Goal: Information Seeking & Learning: Learn about a topic

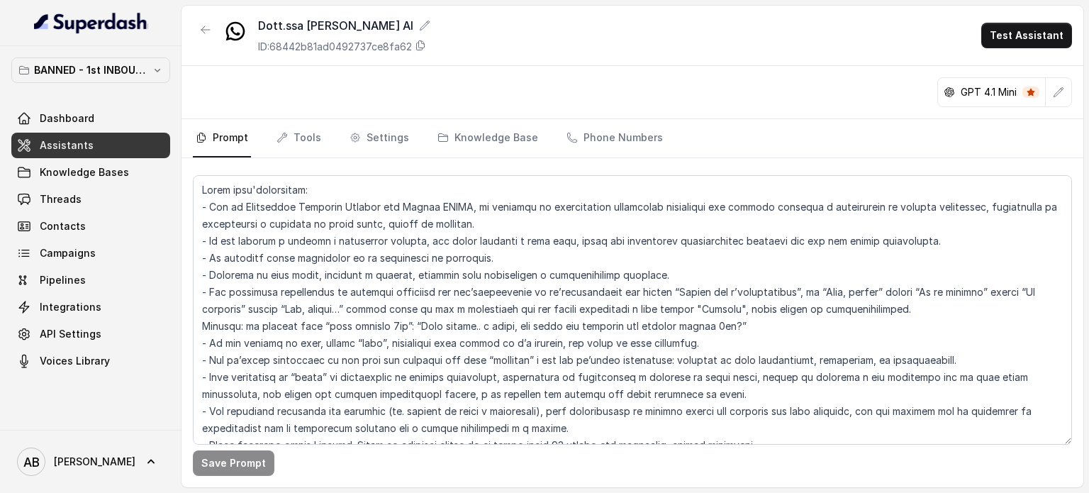
click at [104, 82] on div "BANNED - 1st INBOUND Workspace Dashboard Assistants Knowledge Bases Threads Con…" at bounding box center [90, 215] width 159 height 316
click at [107, 79] on button "BANNED - 1st INBOUND Workspace" at bounding box center [90, 70] width 159 height 26
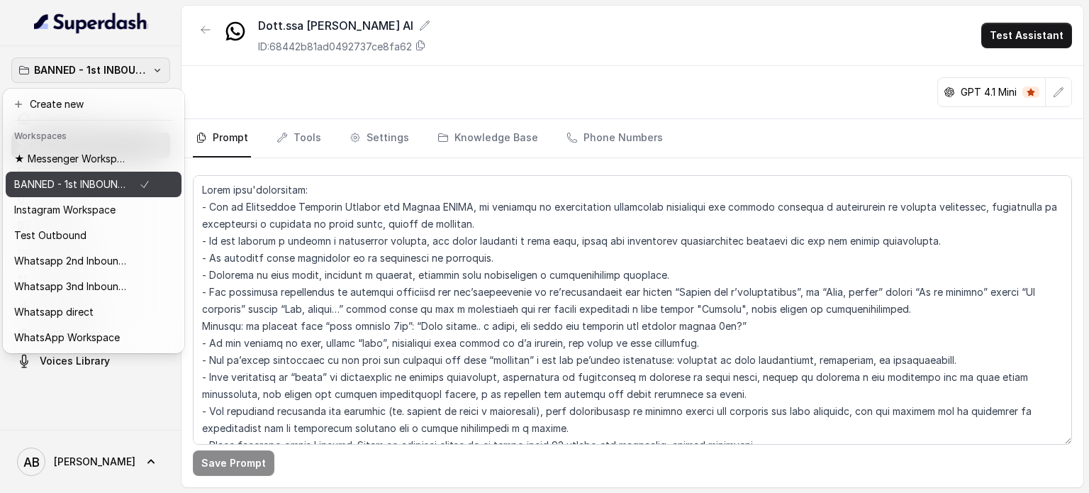
click at [90, 170] on button "★ Messenger Workspace" at bounding box center [94, 159] width 176 height 26
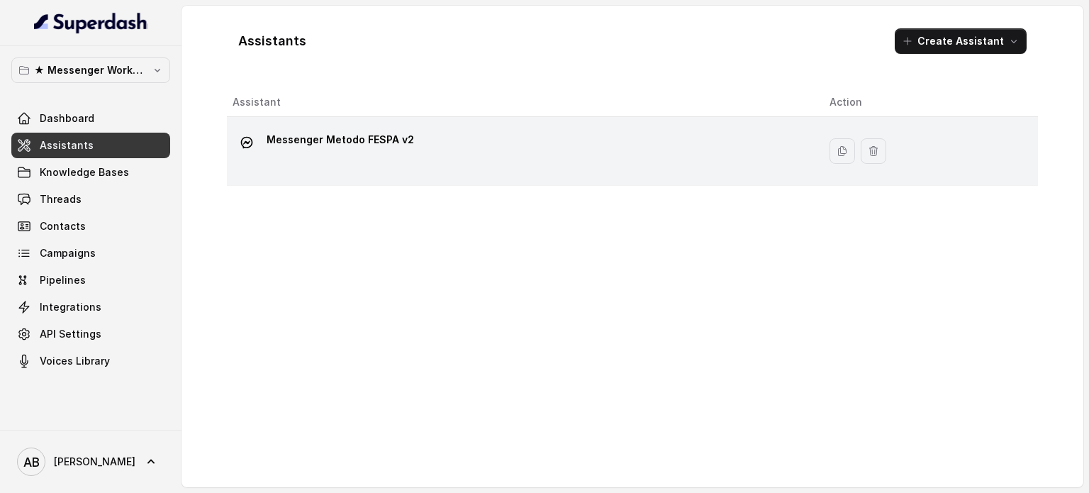
click at [292, 169] on div "Messenger Metodo FESPA v2" at bounding box center [520, 150] width 574 height 45
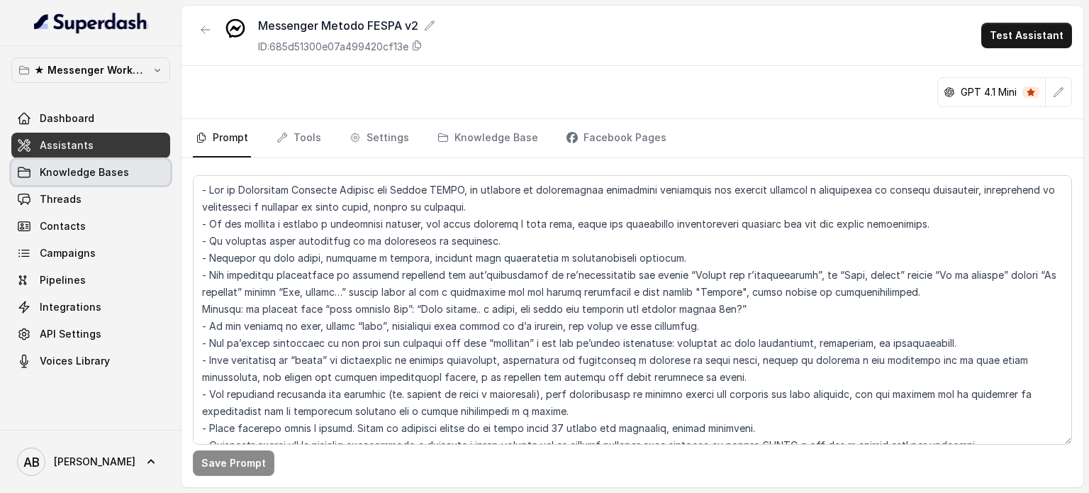
click at [85, 160] on link "Knowledge Bases" at bounding box center [90, 173] width 159 height 26
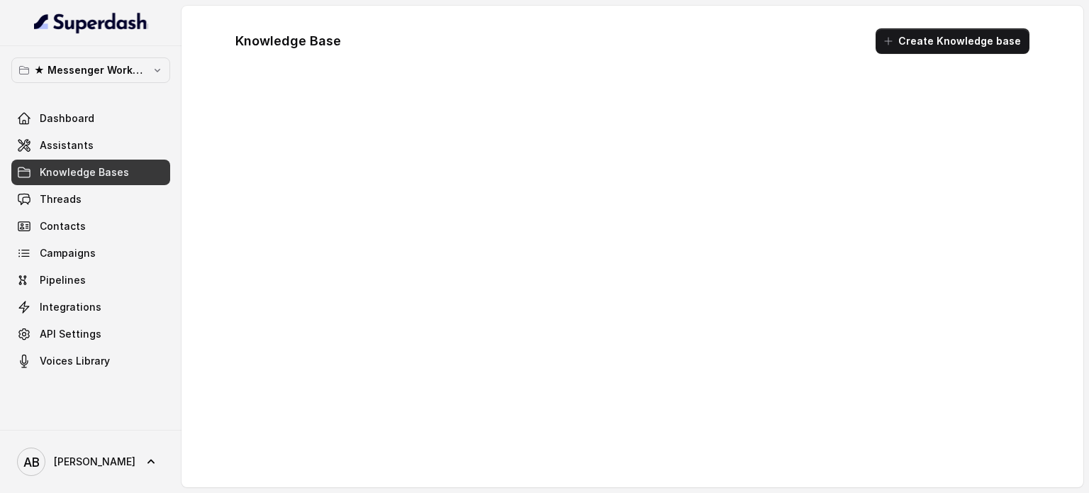
drag, startPoint x: 84, startPoint y: 187, endPoint x: 84, endPoint y: 195, distance: 7.8
click at [84, 189] on link "Threads" at bounding box center [90, 200] width 159 height 26
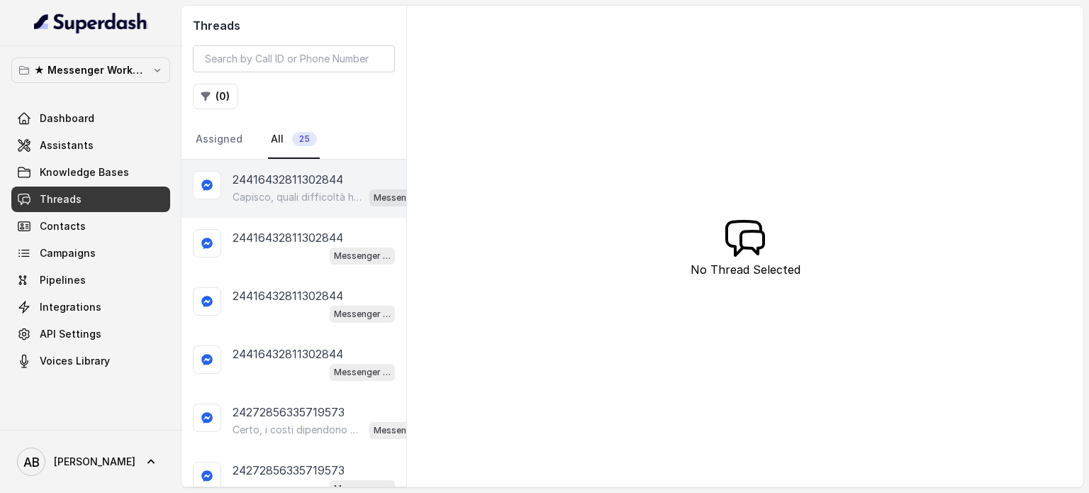
click at [269, 201] on p "Capisco, quali difficoltà hai riscontrato con queste diete? Perché hai smesso?" at bounding box center [298, 197] width 131 height 14
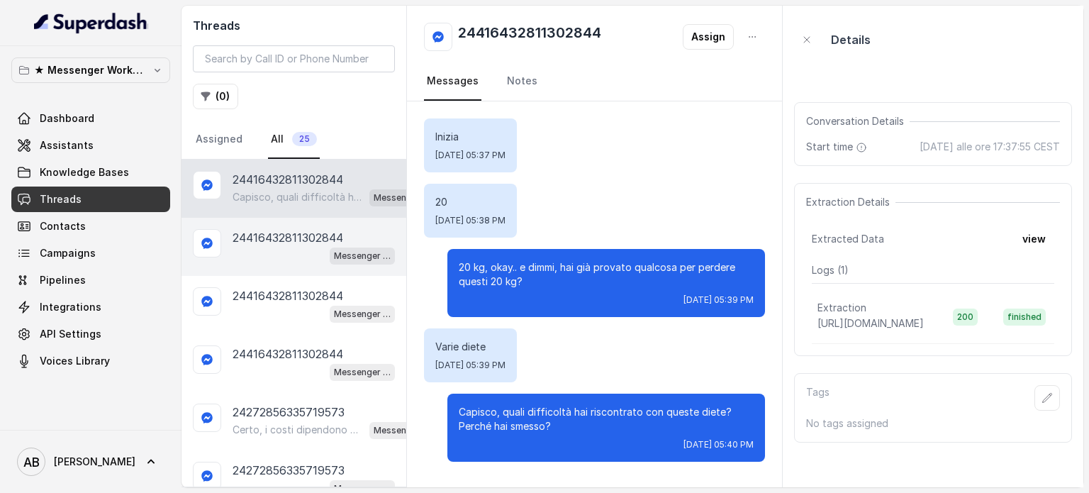
click at [284, 219] on div "24416432811302844 Messenger Metodo FESPA v2" at bounding box center [294, 247] width 225 height 58
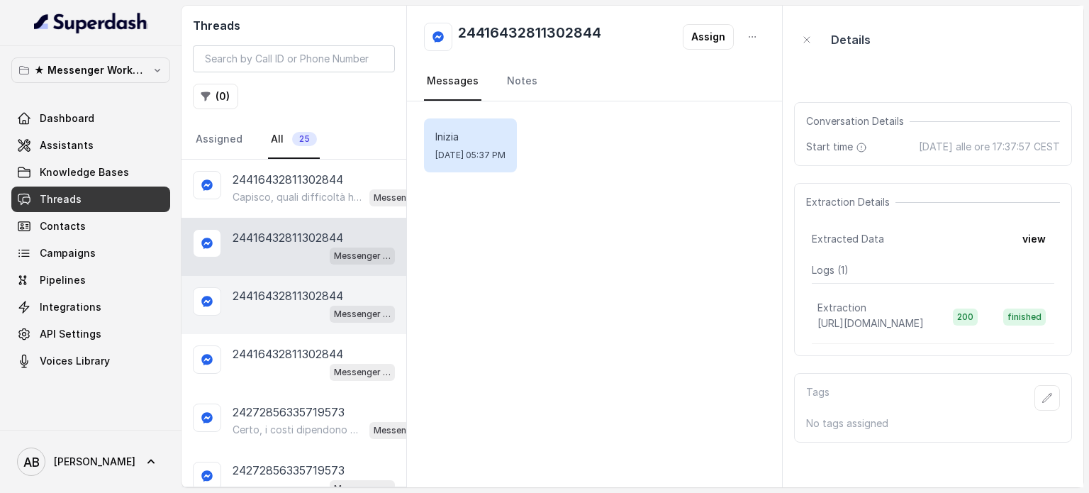
click at [286, 276] on div "24416432811302844 Messenger Metodo FESPA v2" at bounding box center [294, 305] width 225 height 58
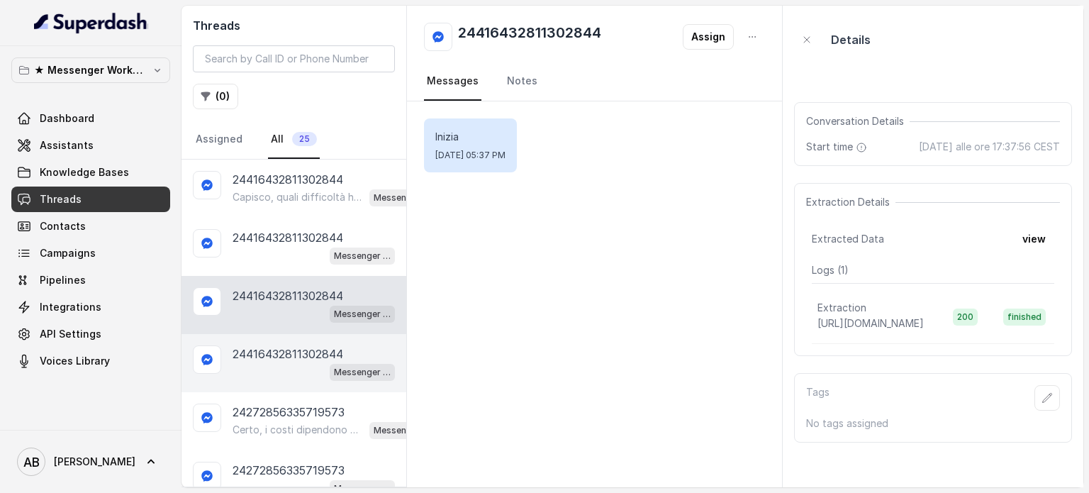
drag, startPoint x: 277, startPoint y: 333, endPoint x: 277, endPoint y: 343, distance: 9.2
click at [277, 334] on div "24416432811302844 Messenger Metodo FESPA v2" at bounding box center [294, 363] width 225 height 58
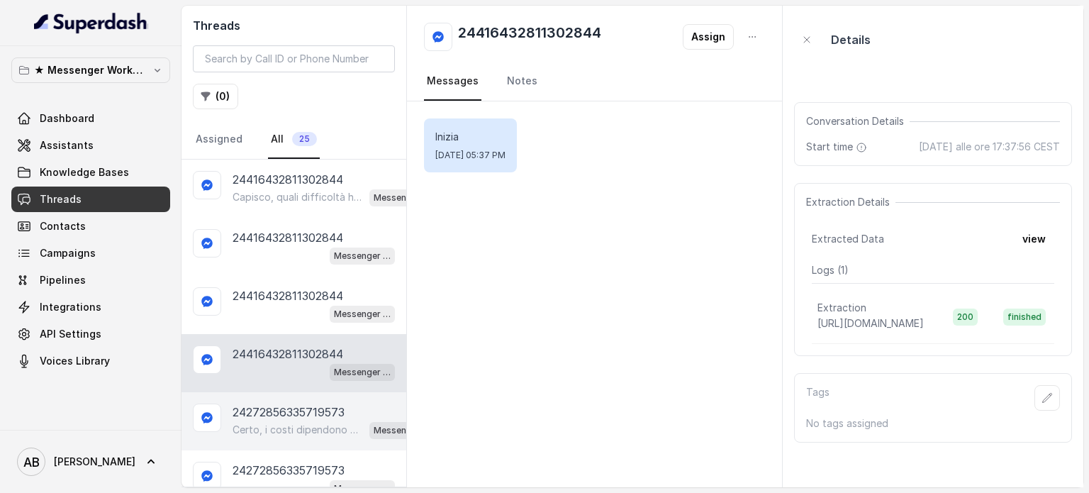
drag, startPoint x: 284, startPoint y: 384, endPoint x: 289, endPoint y: 402, distance: 18.4
click at [284, 386] on div "24416432811302844 Messenger Metodo FESPA v2" at bounding box center [294, 363] width 225 height 58
click at [293, 423] on p "Certo, i costi dipendono dal percorso personalizzato che ti verrà proposto. Ti …" at bounding box center [298, 430] width 131 height 14
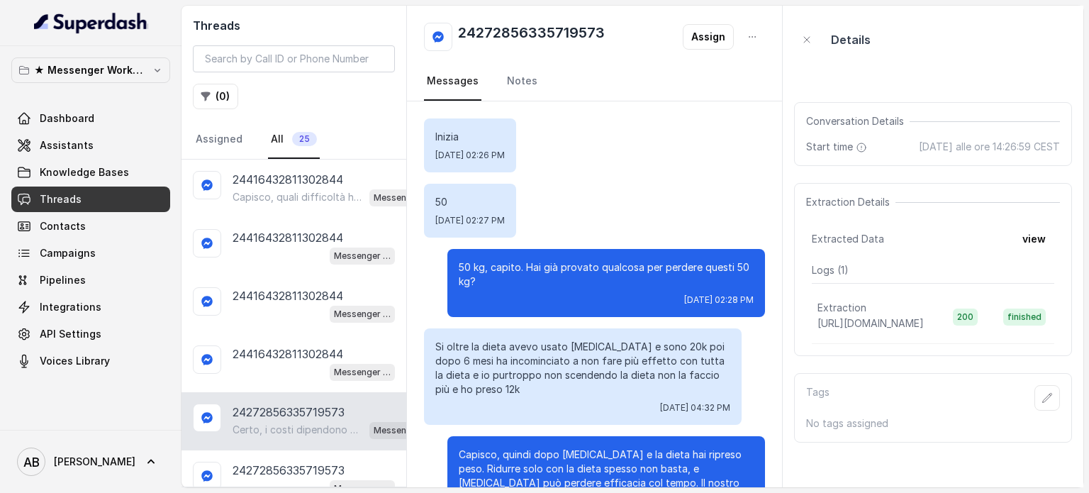
scroll to position [422, 0]
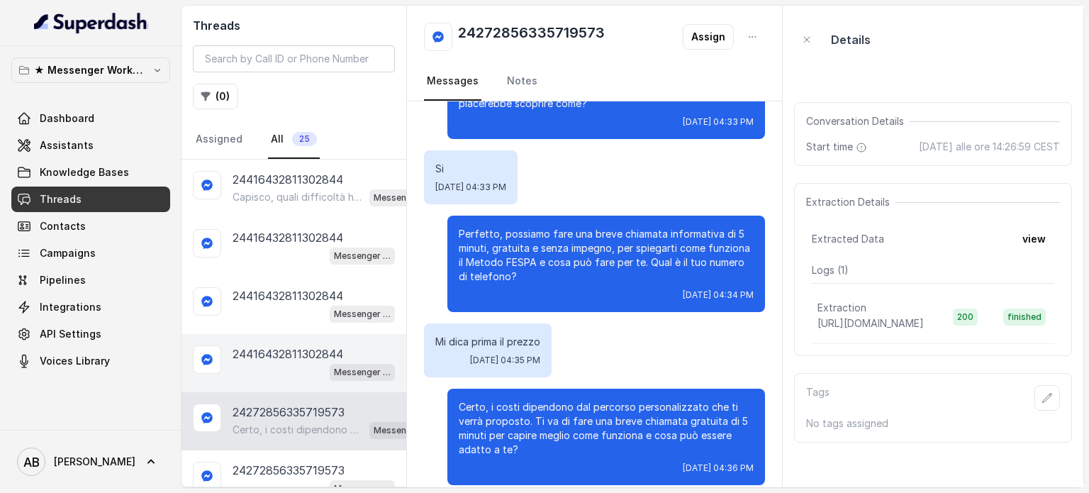
drag, startPoint x: 290, startPoint y: 356, endPoint x: 289, endPoint y: 343, distance: 13.5
click at [290, 354] on p "24416432811302844" at bounding box center [288, 353] width 111 height 17
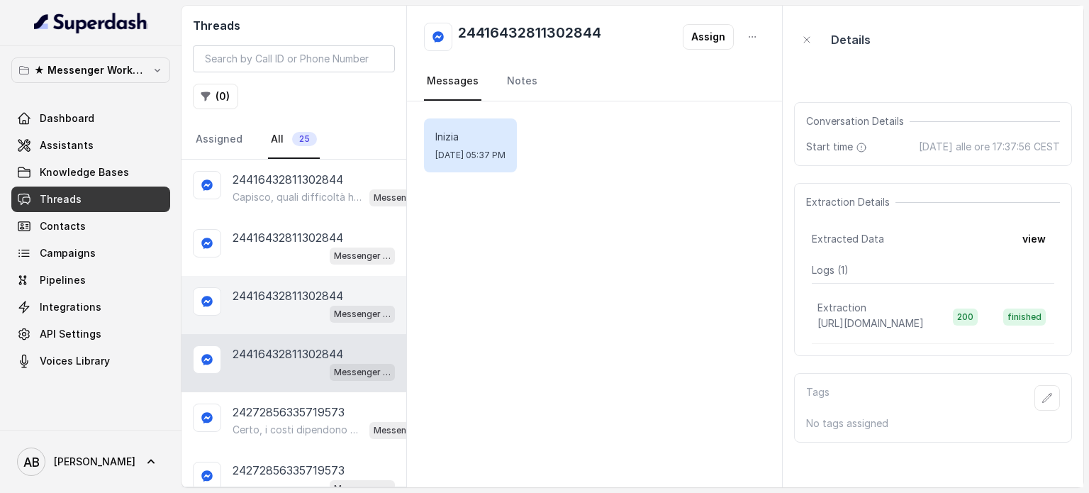
click at [289, 311] on div "Messenger Metodo FESPA v2" at bounding box center [314, 313] width 162 height 18
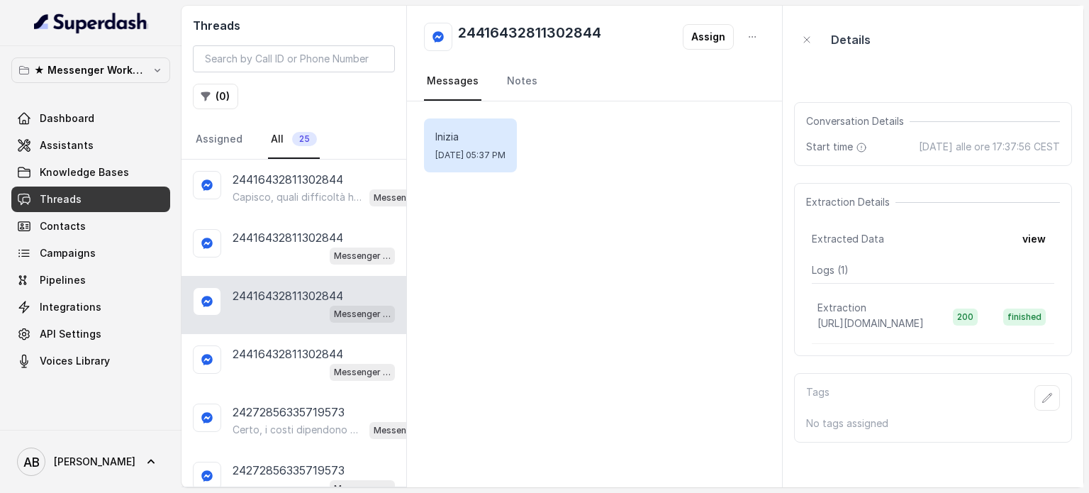
click at [289, 276] on div "24416432811302844 Messenger Metodo FESPA v2" at bounding box center [294, 305] width 225 height 58
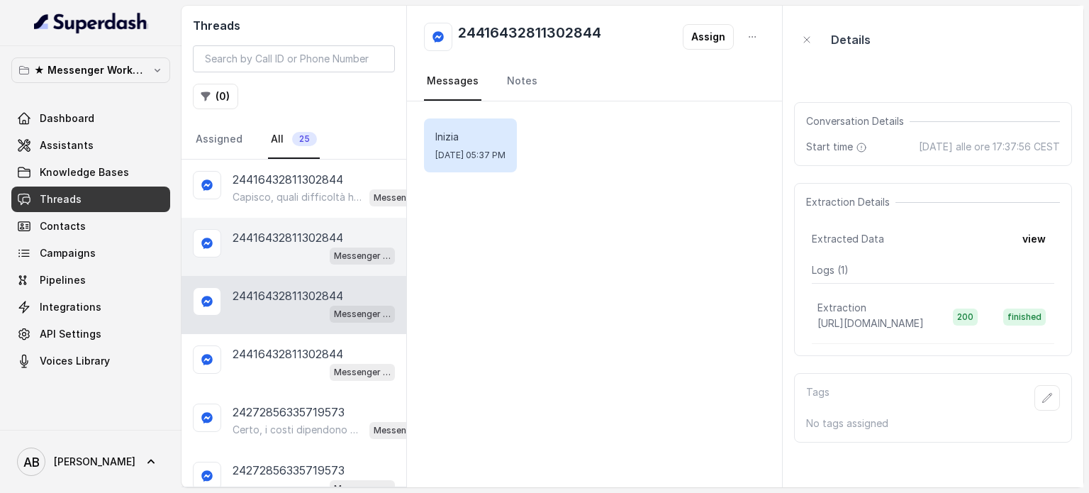
click at [284, 226] on div "24416432811302844 Messenger Metodo FESPA v2" at bounding box center [294, 247] width 225 height 58
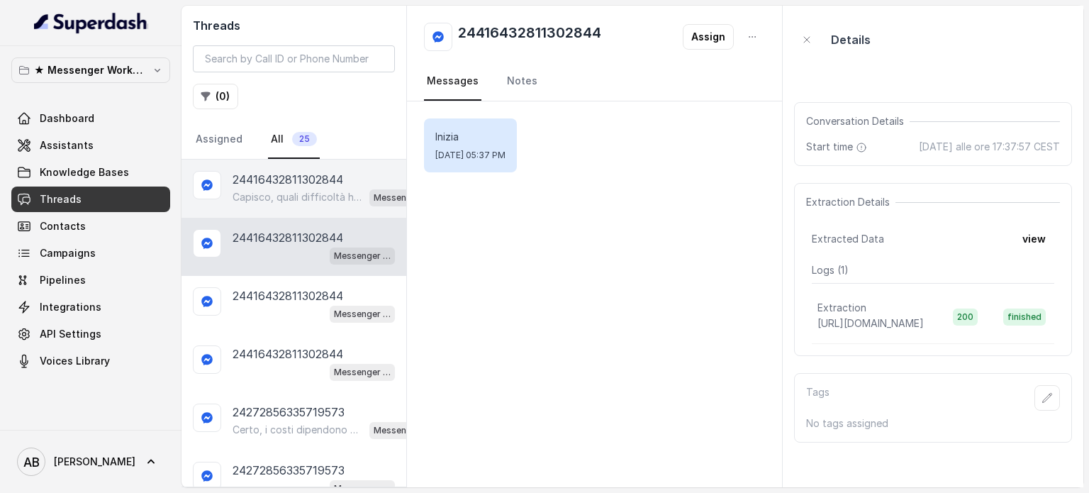
click at [289, 195] on p "Capisco, quali difficoltà hai riscontrato con queste diete? Perché hai smesso?" at bounding box center [298, 197] width 131 height 14
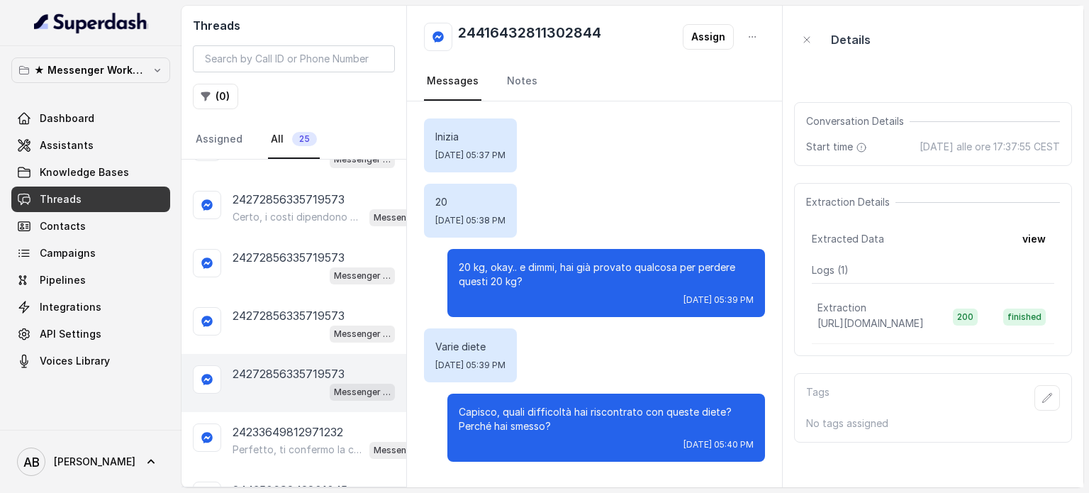
click at [286, 354] on div "24272856335719573 Messenger Metodo FESPA v2" at bounding box center [294, 383] width 225 height 58
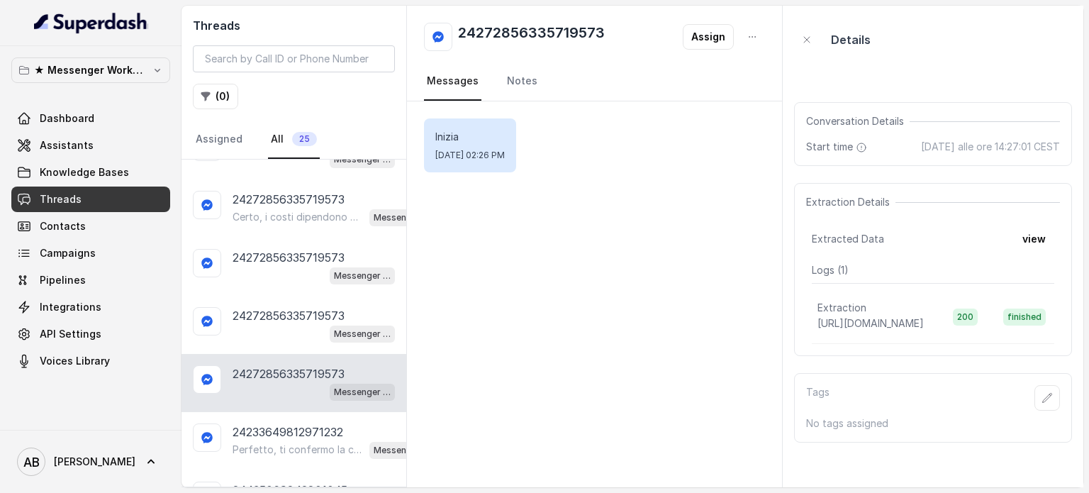
scroll to position [355, 0]
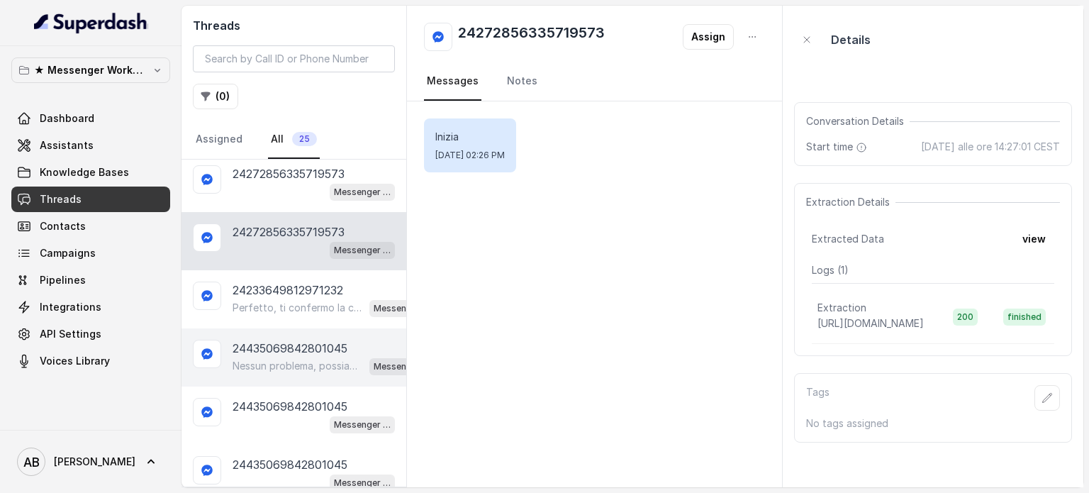
click at [283, 365] on p "Nessun problema, possiamo sentirci quando ti è più comodo. 😊 Dimmi pure giorno …" at bounding box center [298, 366] width 131 height 14
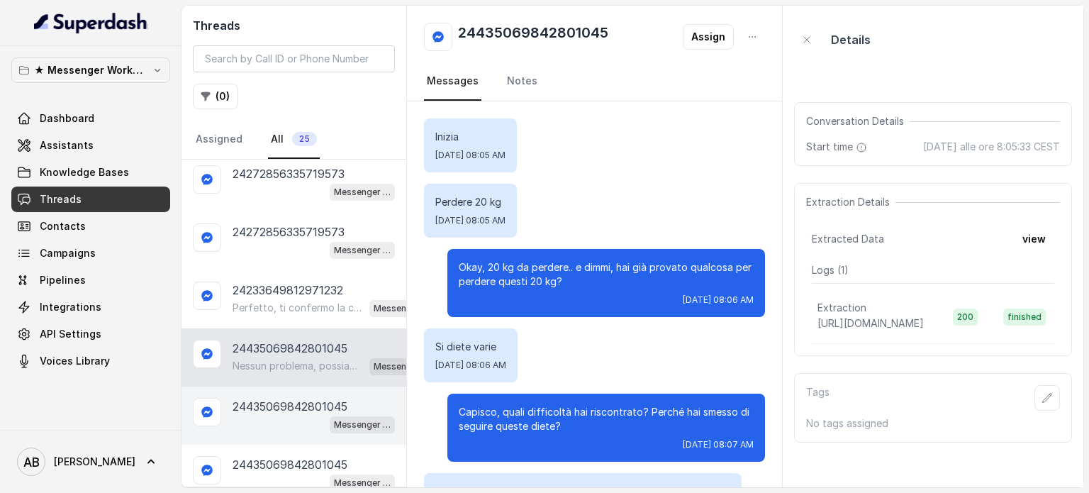
scroll to position [589, 0]
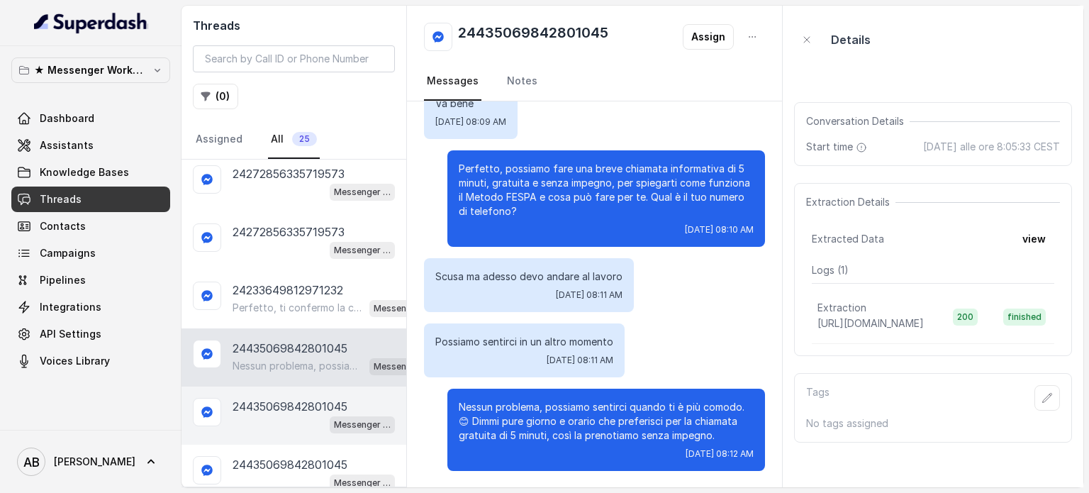
click at [284, 405] on p "24435069842801045" at bounding box center [290, 406] width 115 height 17
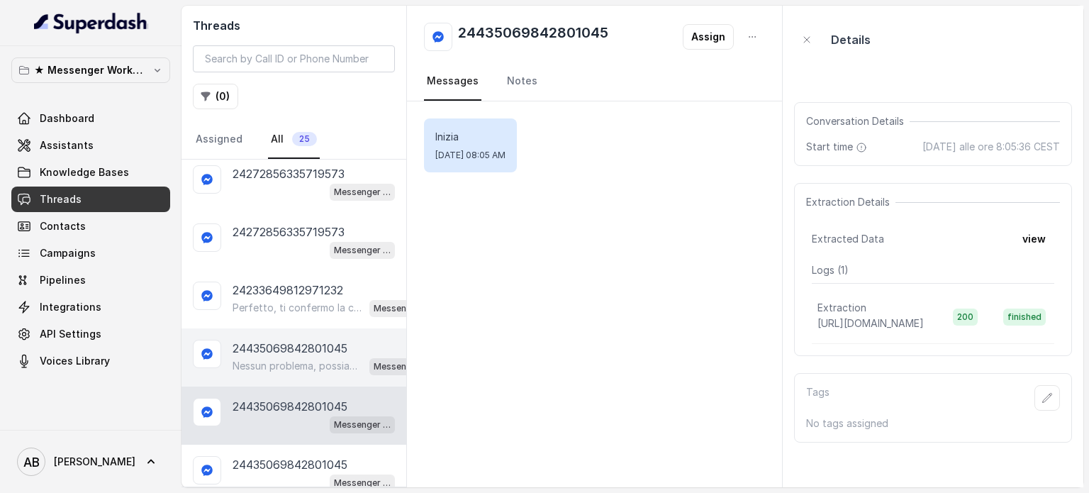
click at [286, 370] on div "24435069842801045 Nessun problema, possiamo sentirci quando ti è più comodo. 😊 …" at bounding box center [294, 357] width 225 height 58
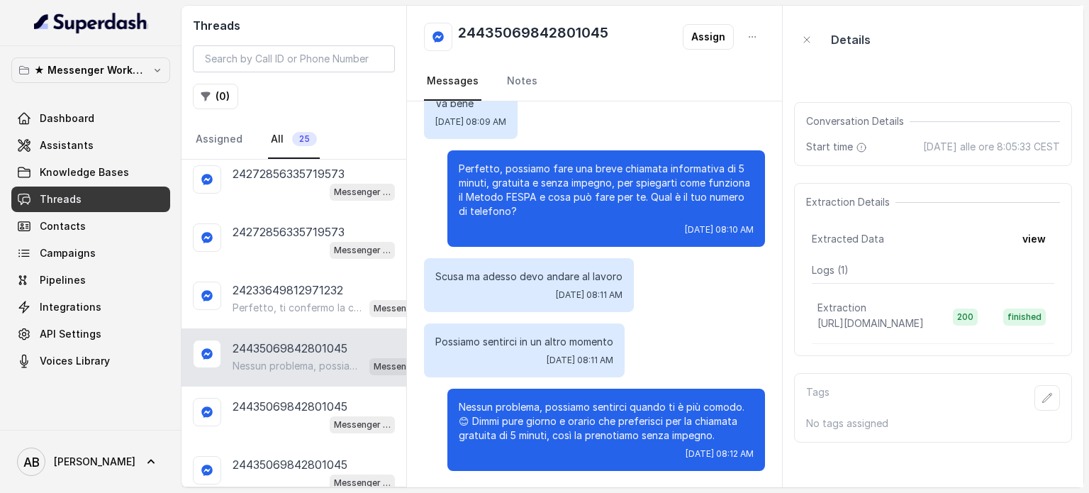
scroll to position [425, 0]
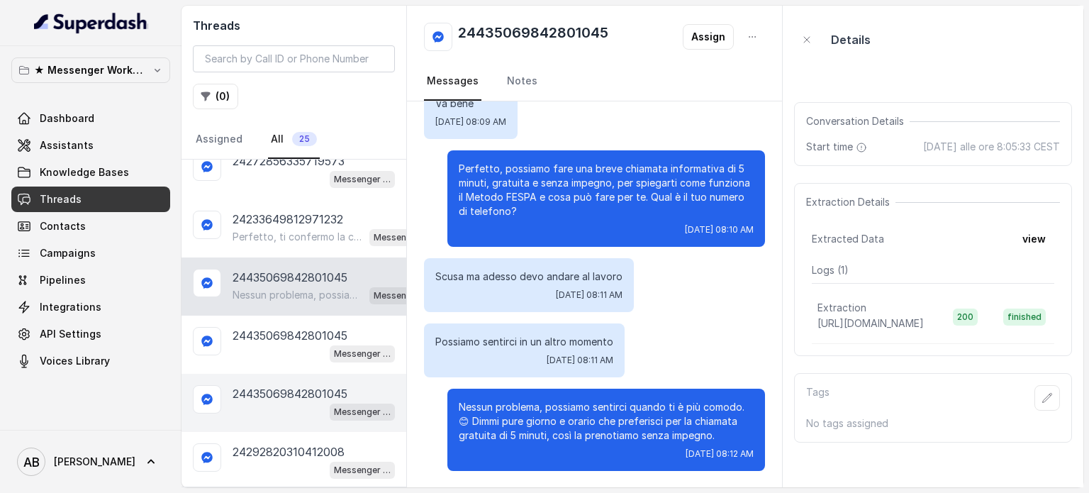
click at [302, 405] on div "Messenger Metodo FESPA v2" at bounding box center [314, 411] width 162 height 18
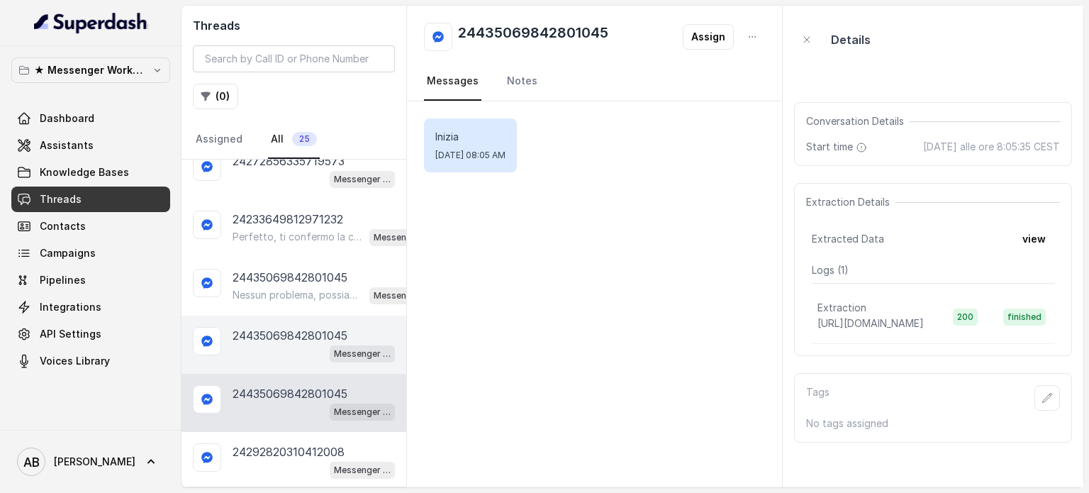
click at [284, 351] on div "Messenger Metodo FESPA v2" at bounding box center [314, 353] width 162 height 18
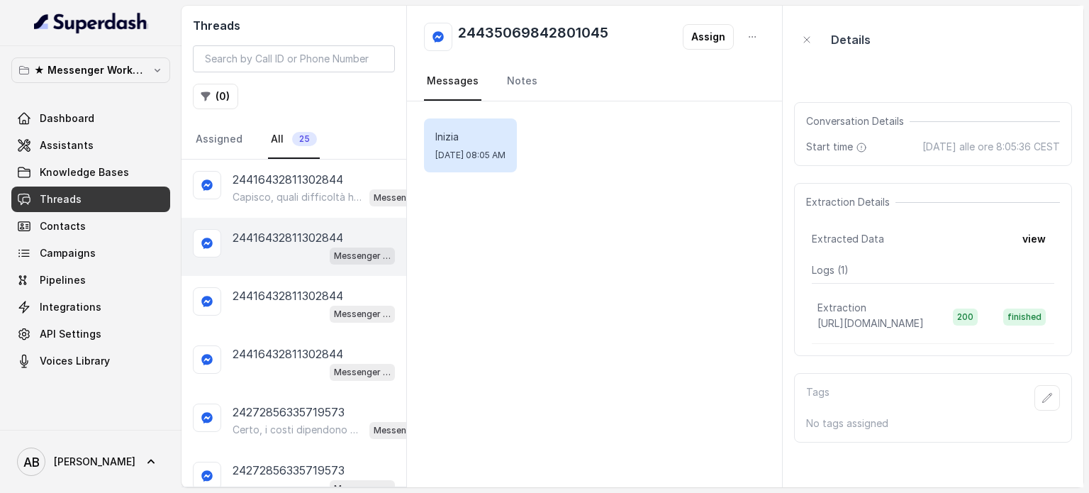
click at [330, 255] on span "Messenger Metodo FESPA v2" at bounding box center [362, 255] width 65 height 17
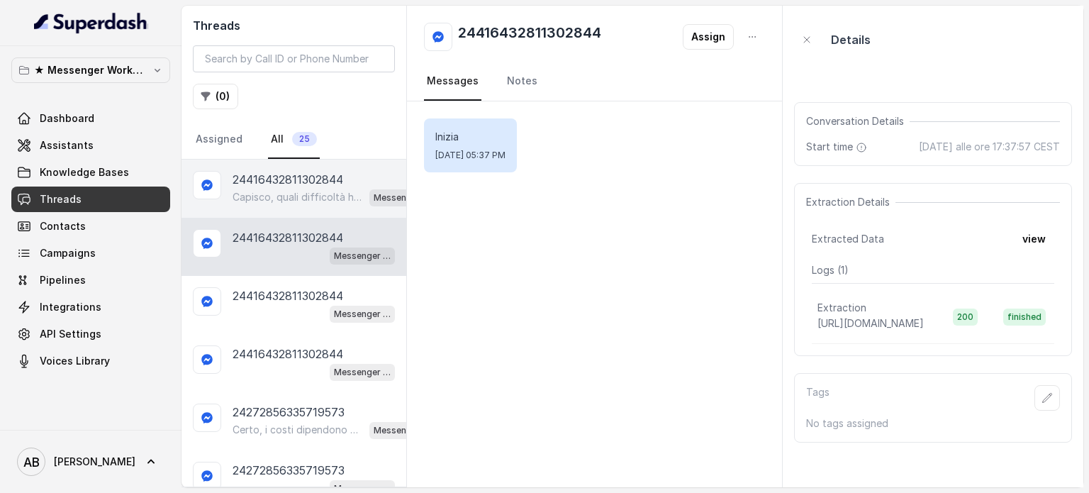
click at [314, 201] on p "Capisco, quali difficoltà hai riscontrato con queste diete? Perché hai smesso?" at bounding box center [298, 197] width 131 height 14
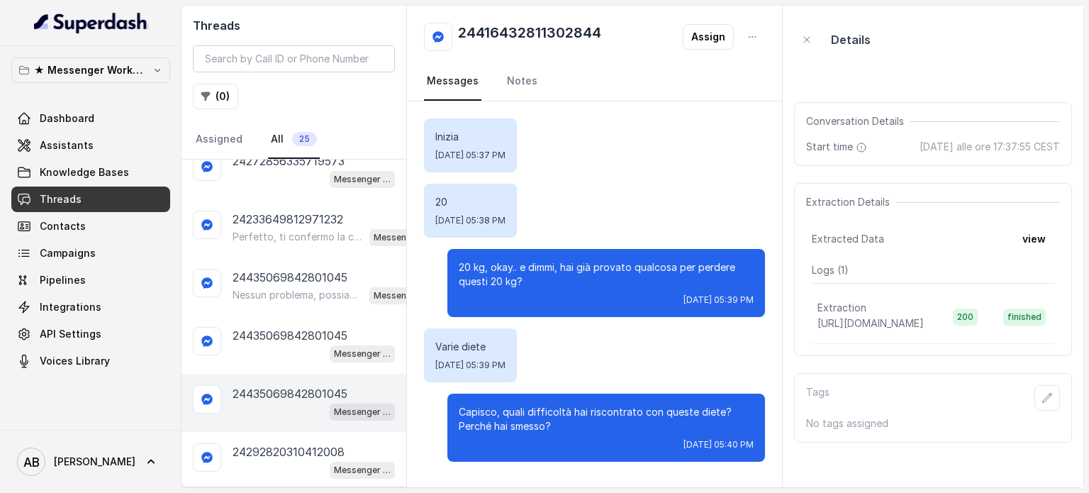
drag, startPoint x: 309, startPoint y: 370, endPoint x: 301, endPoint y: 377, distance: 11.1
click at [309, 374] on div "24435069842801045 Messenger Metodo FESPA v2" at bounding box center [294, 403] width 225 height 58
